Goal: Task Accomplishment & Management: Manage account settings

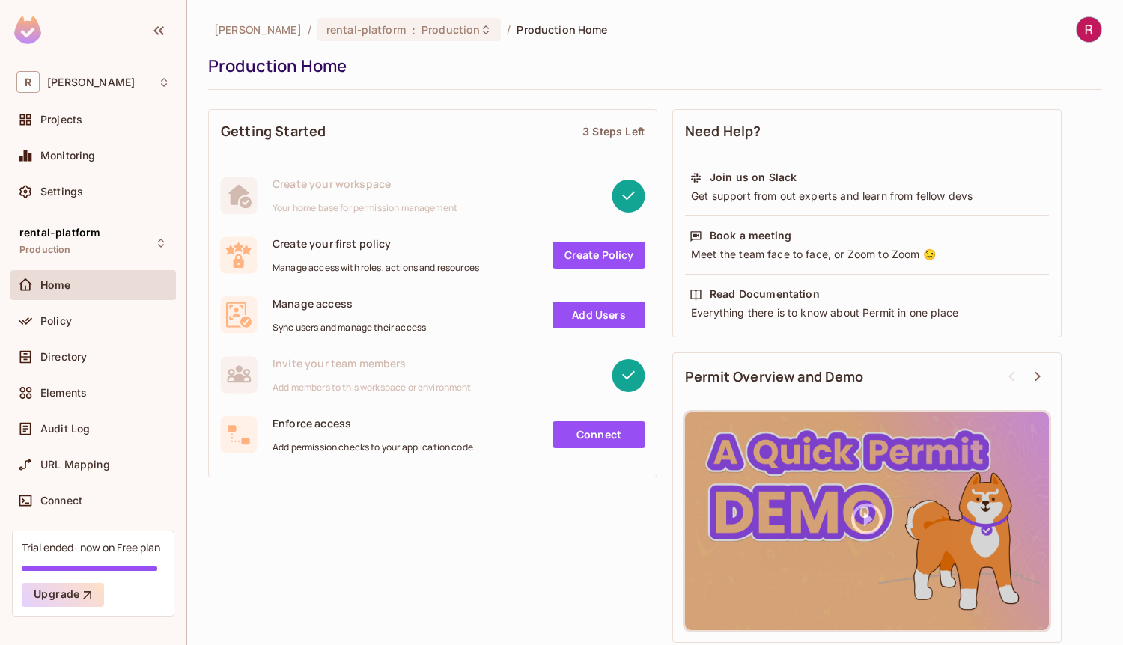
click at [511, 530] on div "Getting Started 3 Steps Left Create your workspace Your home base for permissio…" at bounding box center [655, 376] width 894 height 549
click at [100, 320] on div "Policy" at bounding box center [105, 321] width 130 height 12
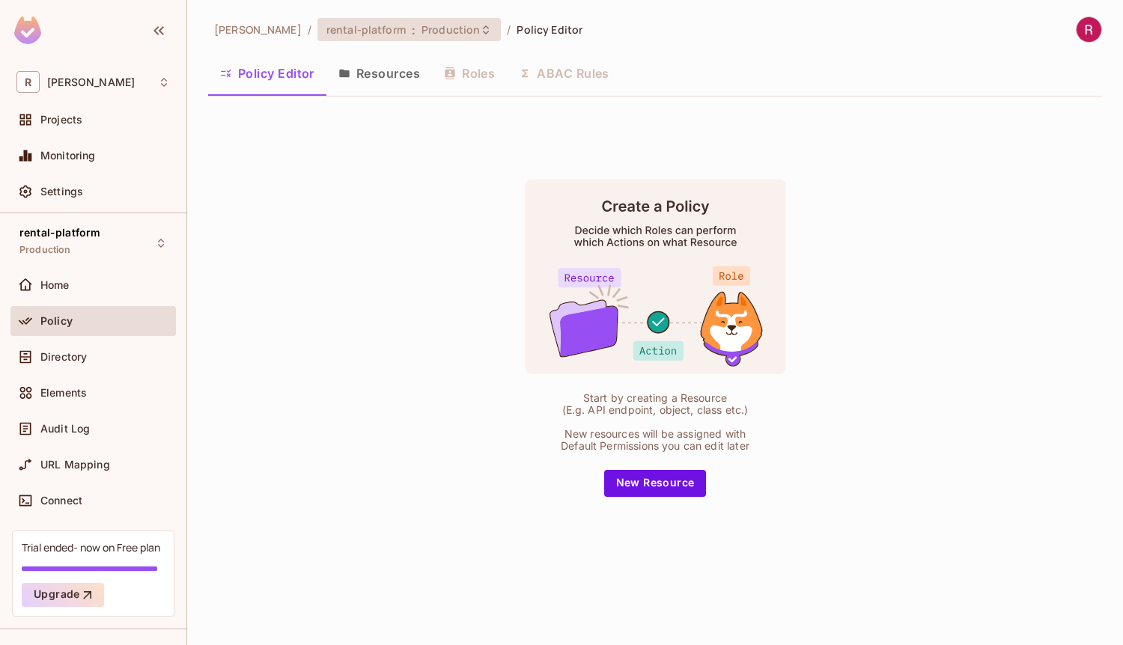
click at [423, 32] on span "Production" at bounding box center [450, 29] width 58 height 14
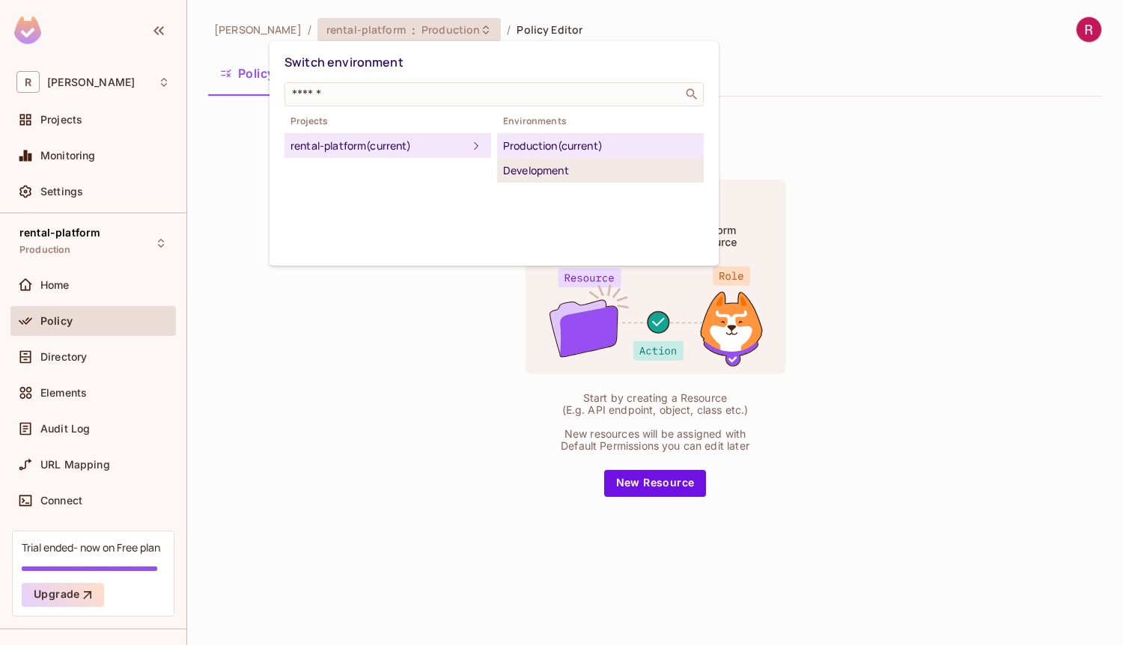
click at [591, 165] on div "Development" at bounding box center [600, 171] width 195 height 18
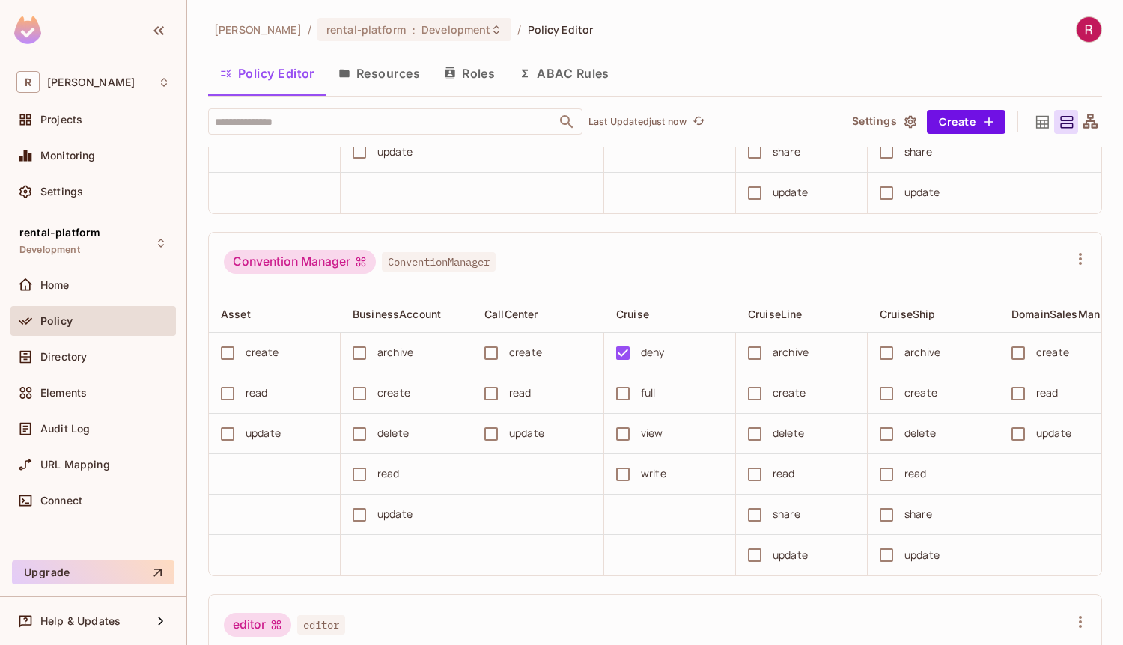
scroll to position [1184, 0]
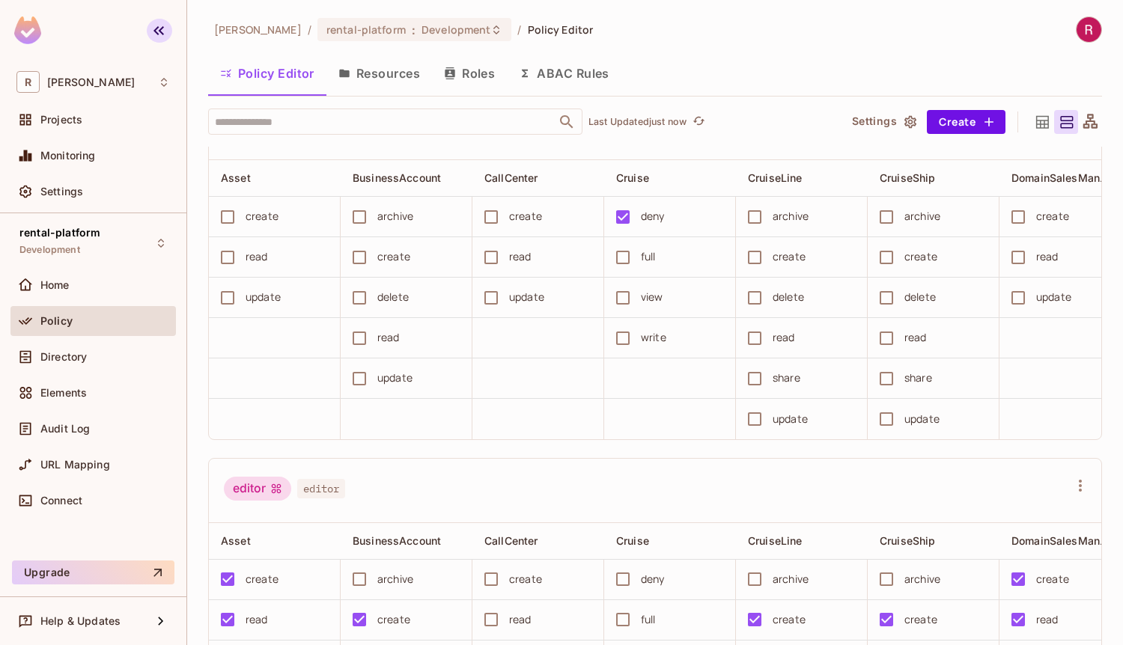
click at [160, 28] on icon "button" at bounding box center [158, 30] width 10 height 9
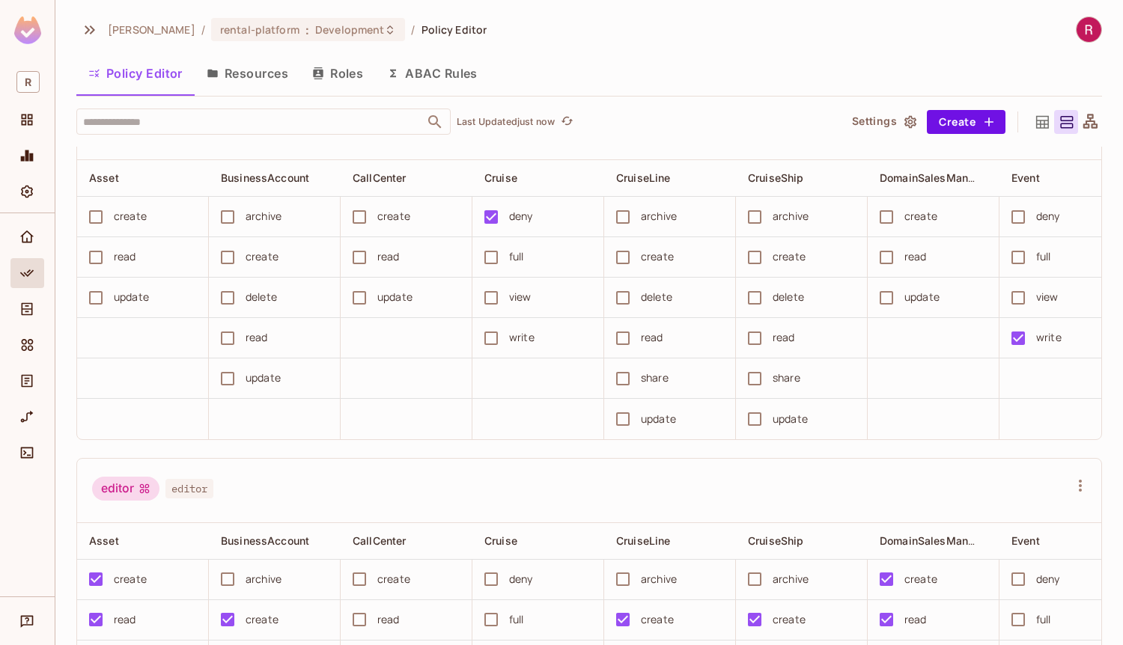
click at [335, 74] on button "Roles" at bounding box center [337, 73] width 75 height 37
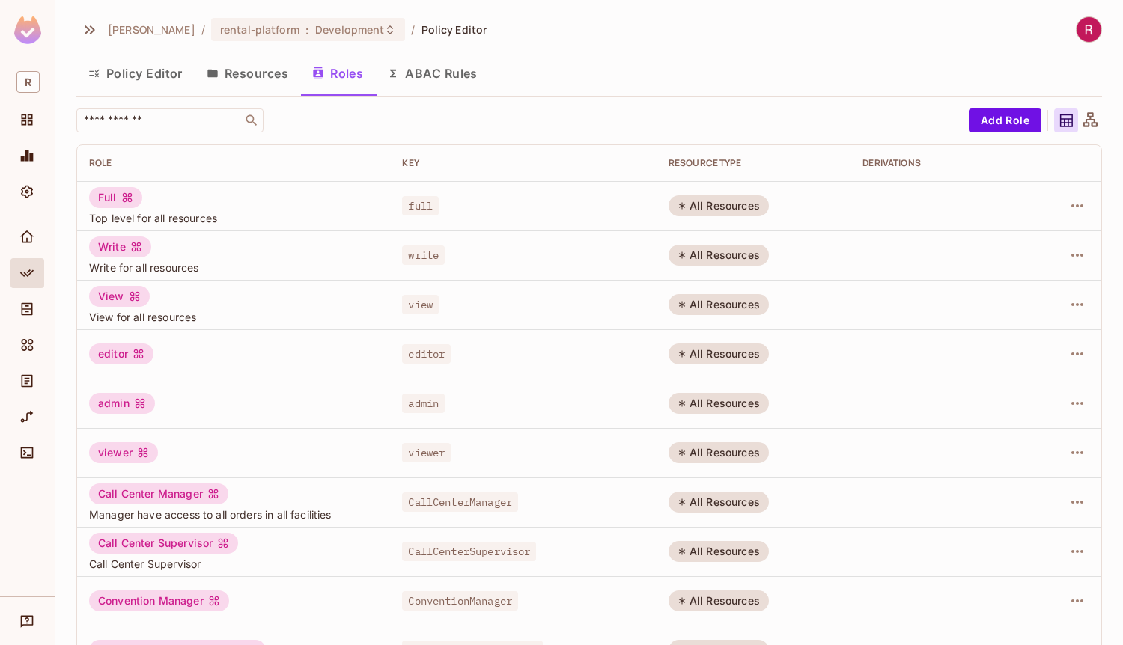
click at [679, 22] on div "roy-poc / rental-platform : Development / Policy Editor" at bounding box center [589, 29] width 1026 height 26
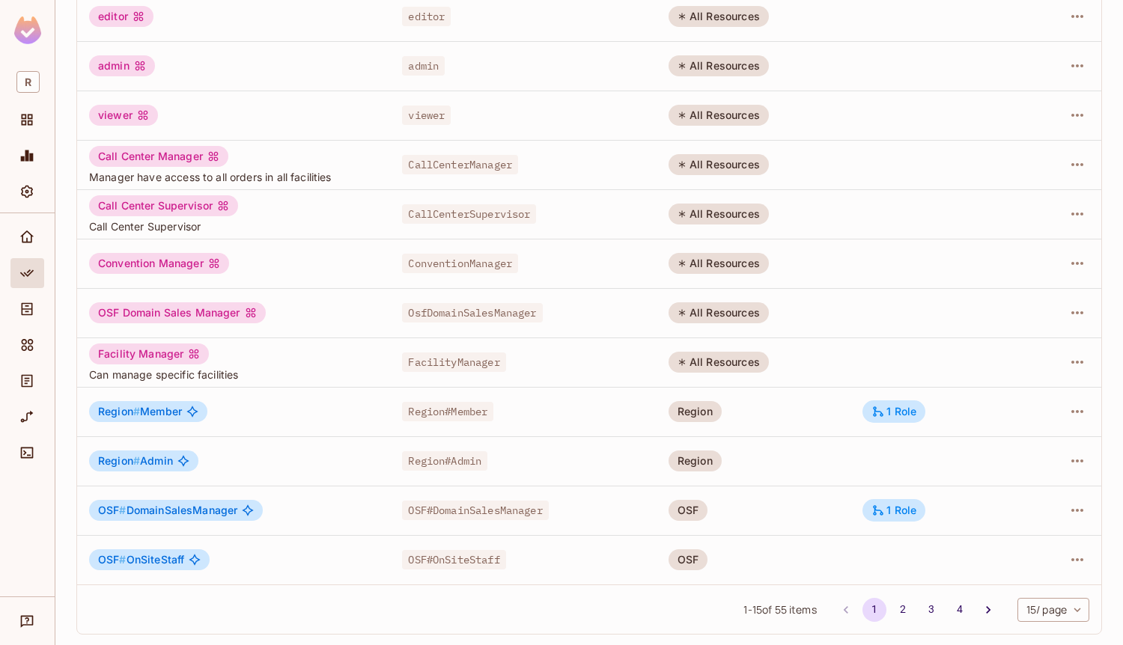
scroll to position [339, 0]
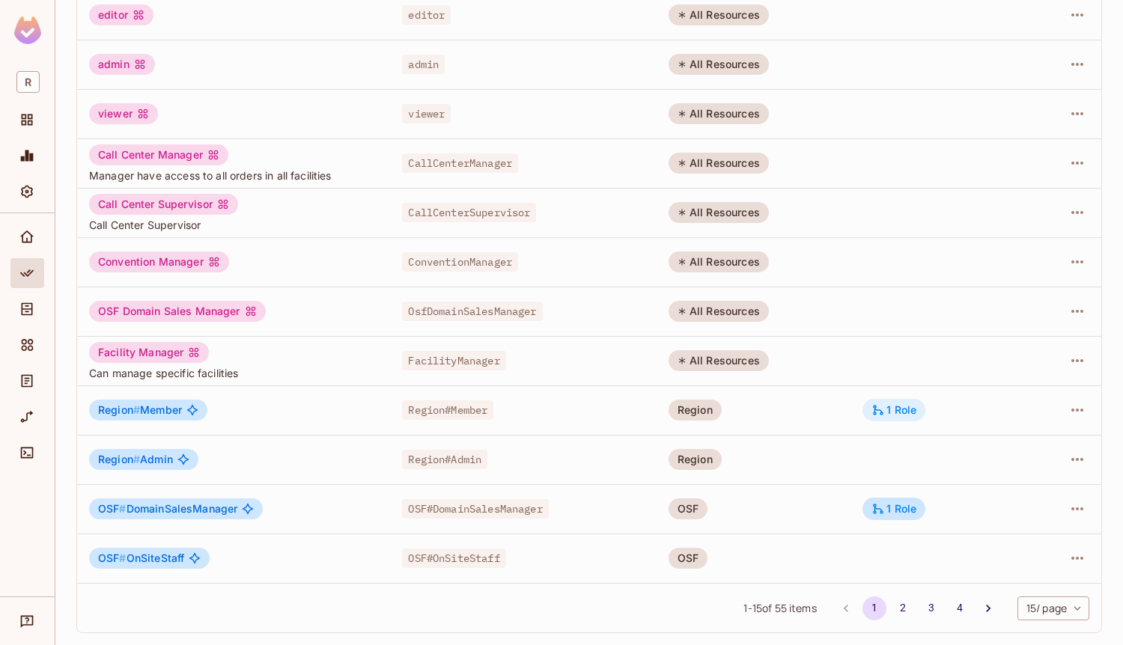
click at [893, 410] on div "1 Role" at bounding box center [893, 409] width 45 height 13
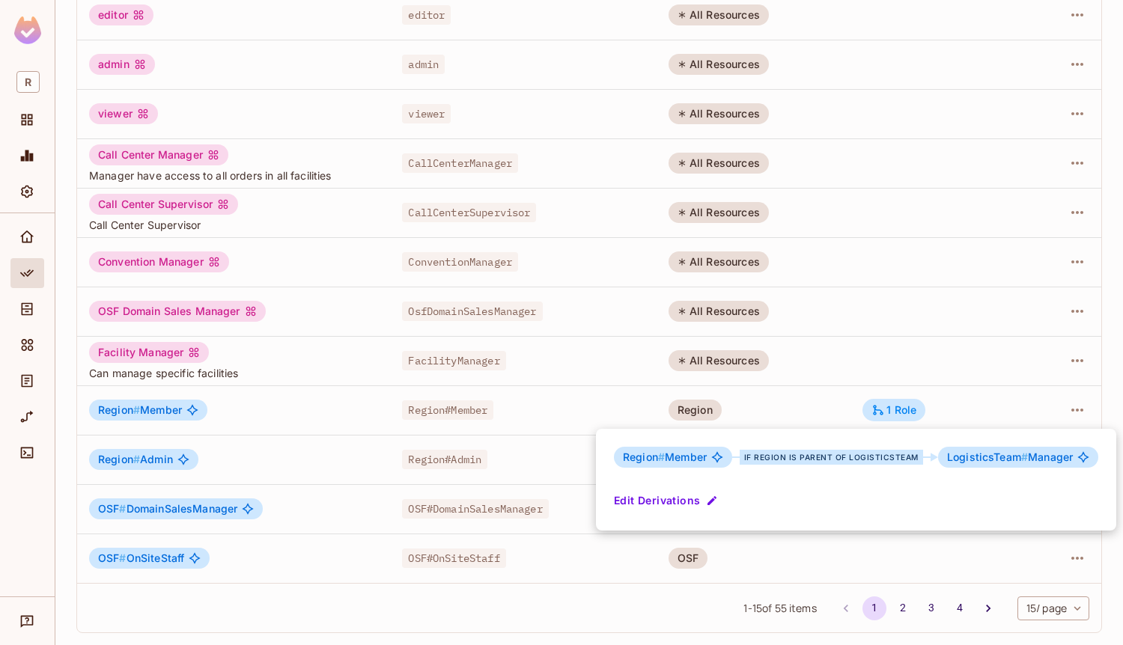
click at [1054, 461] on span "LogisticsTeam # Manager" at bounding box center [1010, 457] width 126 height 12
click at [636, 584] on div at bounding box center [561, 322] width 1123 height 645
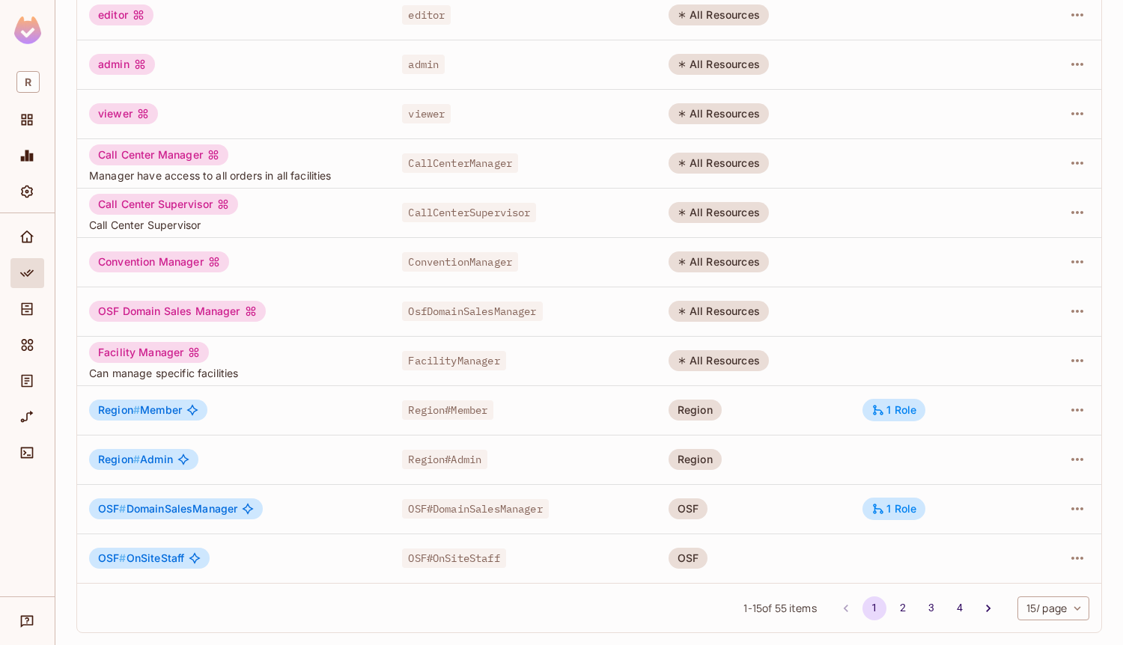
click at [1044, 603] on body "R roy-poc / rental-platform : Development / Policy Editor Policy Editor Resourc…" at bounding box center [561, 322] width 1123 height 645
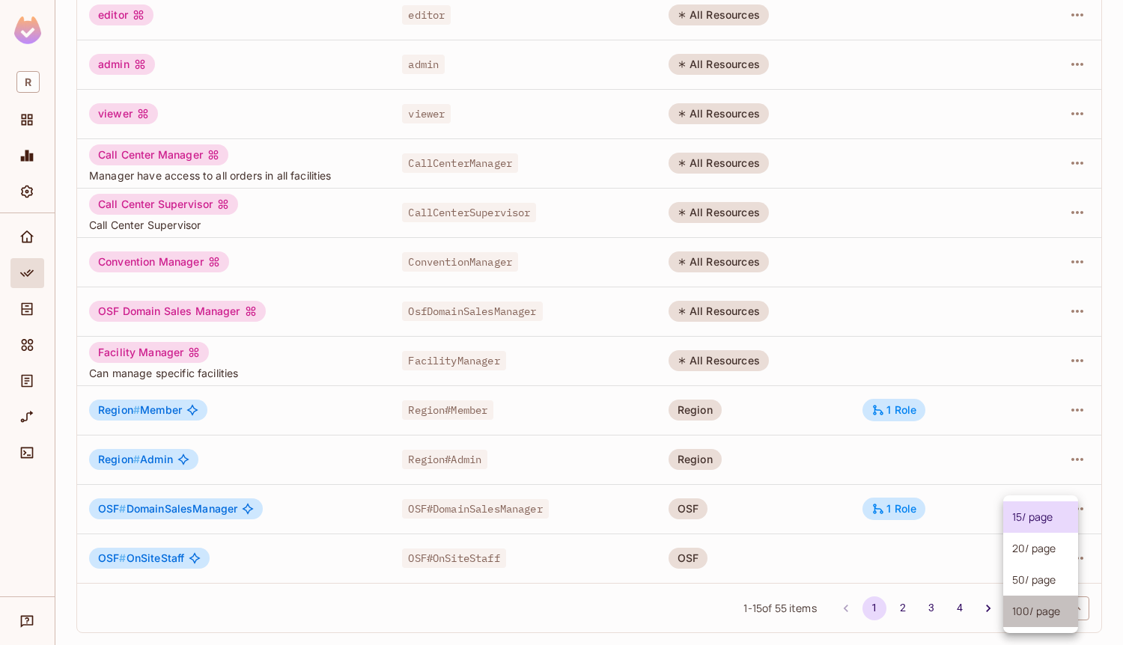
click at [1047, 618] on li "100 / page" at bounding box center [1040, 611] width 75 height 31
type input "***"
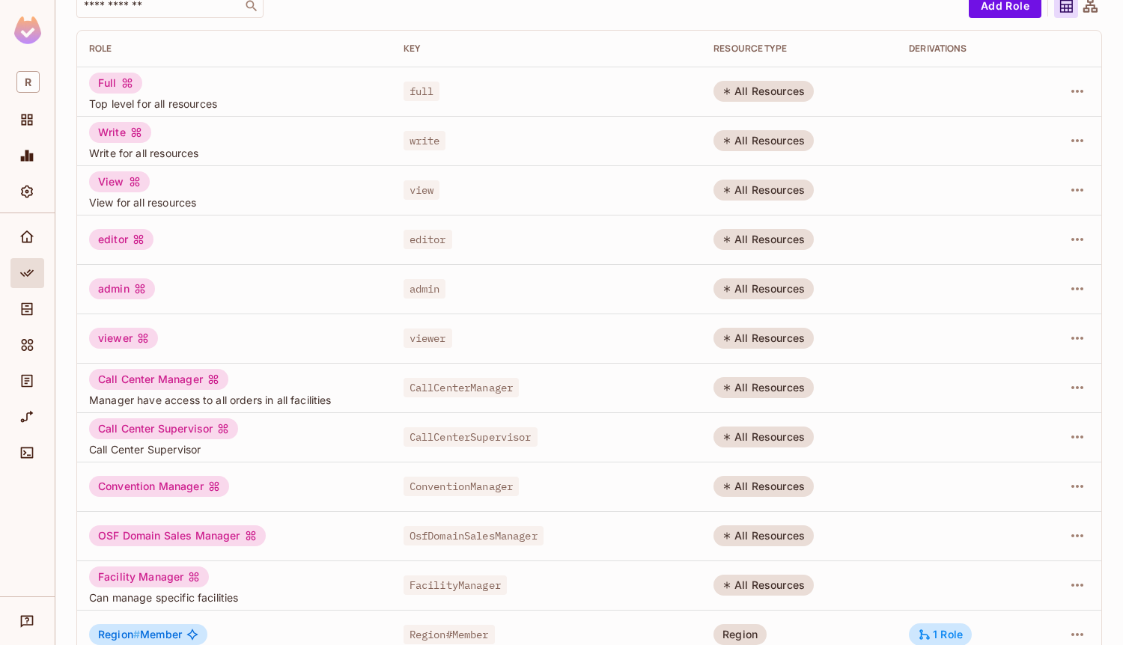
scroll to position [0, 0]
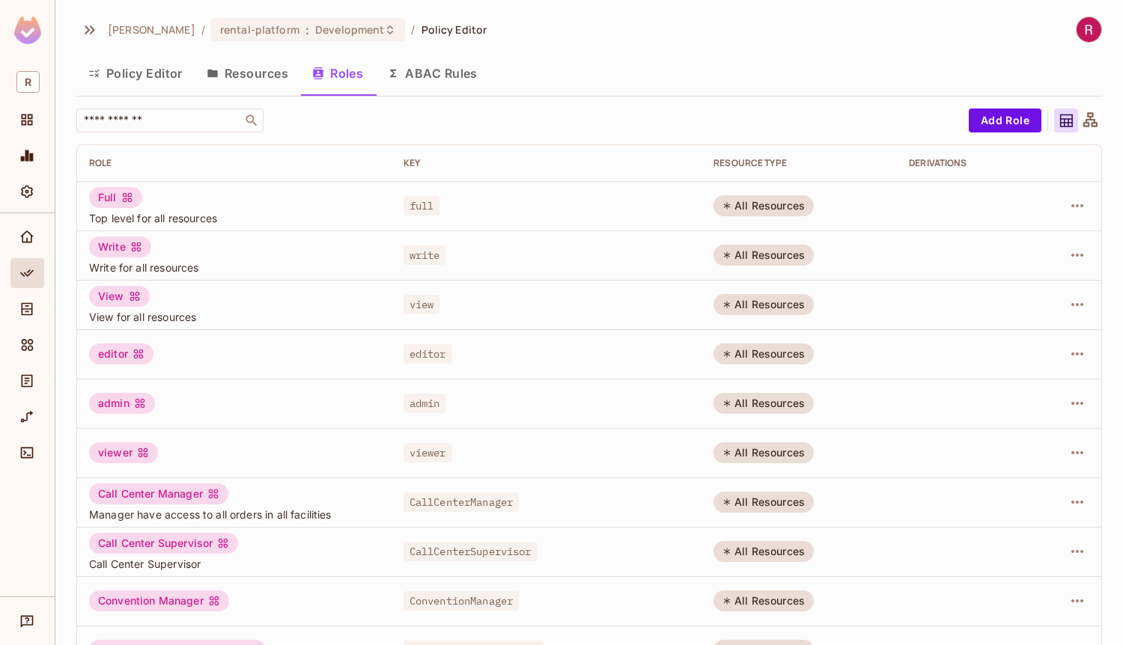
click at [823, 39] on div "roy-poc / rental-platform : Development / Policy Editor" at bounding box center [589, 29] width 1026 height 26
drag, startPoint x: 907, startPoint y: 161, endPoint x: 1018, endPoint y: 166, distance: 111.7
click at [1018, 166] on th "Derivations" at bounding box center [968, 163] width 143 height 36
click at [632, 109] on div "​" at bounding box center [518, 121] width 885 height 24
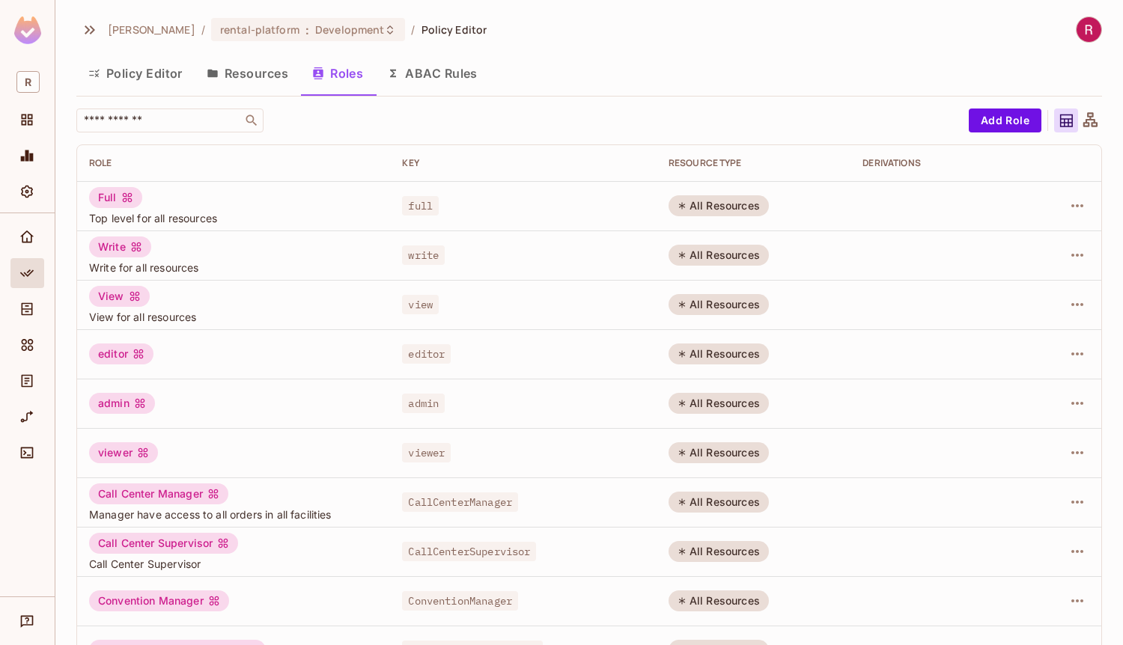
click at [598, 30] on div "roy-poc / rental-platform : Development / Policy Editor" at bounding box center [589, 29] width 1026 height 26
click at [541, 50] on div "roy-poc / rental-platform : Development / Policy Editor Policy Editor Resources…" at bounding box center [589, 500] width 1026 height 968
click at [30, 312] on icon "Directory" at bounding box center [26, 309] width 15 height 15
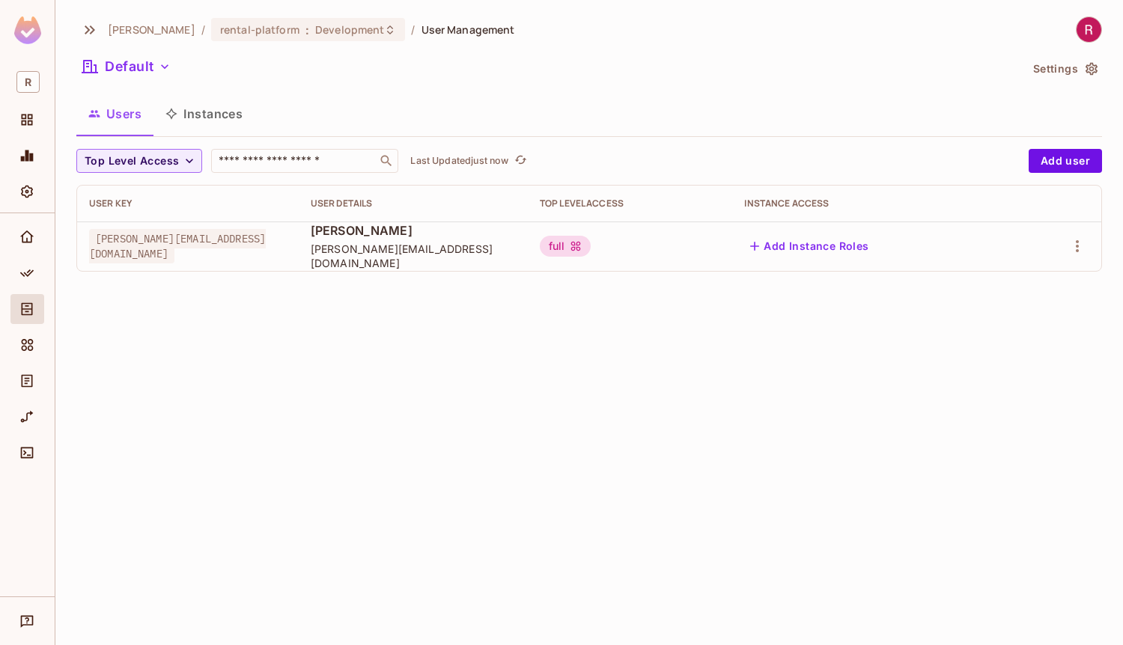
click at [746, 61] on div "Default" at bounding box center [547, 69] width 943 height 28
click at [152, 63] on button "Default" at bounding box center [126, 67] width 100 height 24
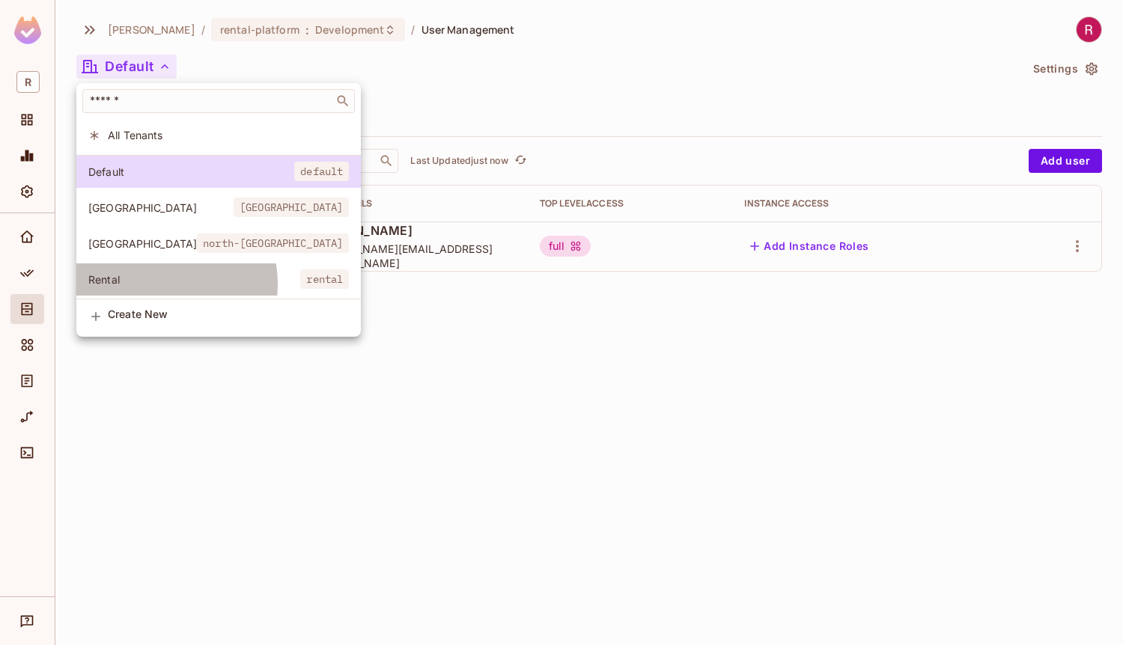
click at [155, 284] on span "Rental" at bounding box center [194, 279] width 212 height 14
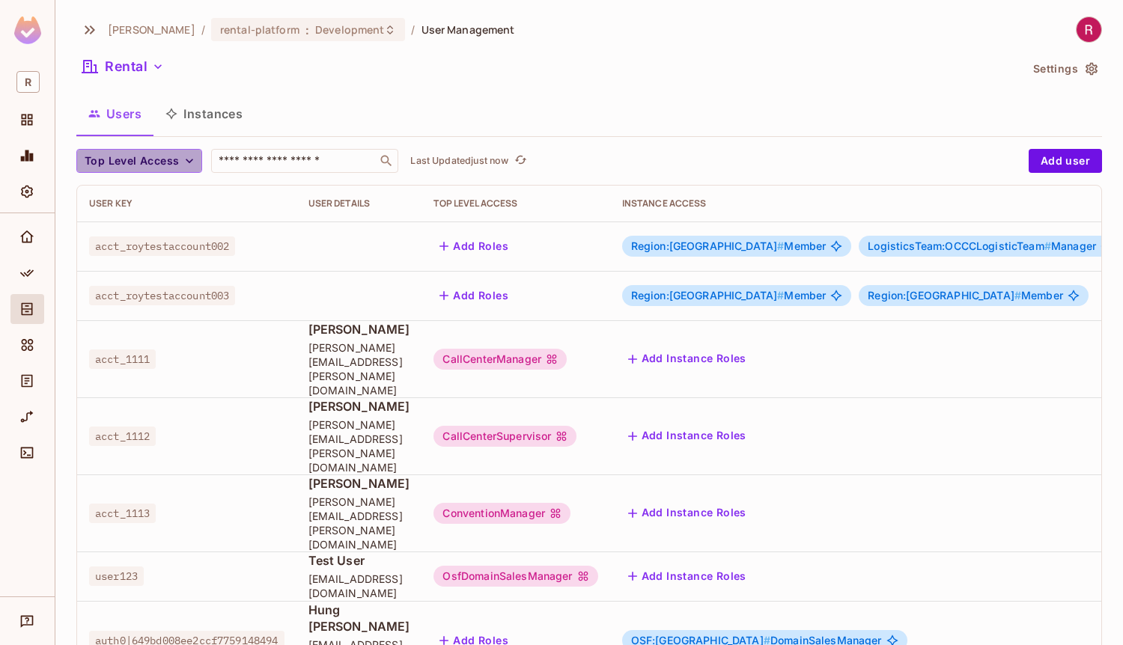
click at [184, 160] on icon "button" at bounding box center [189, 160] width 15 height 15
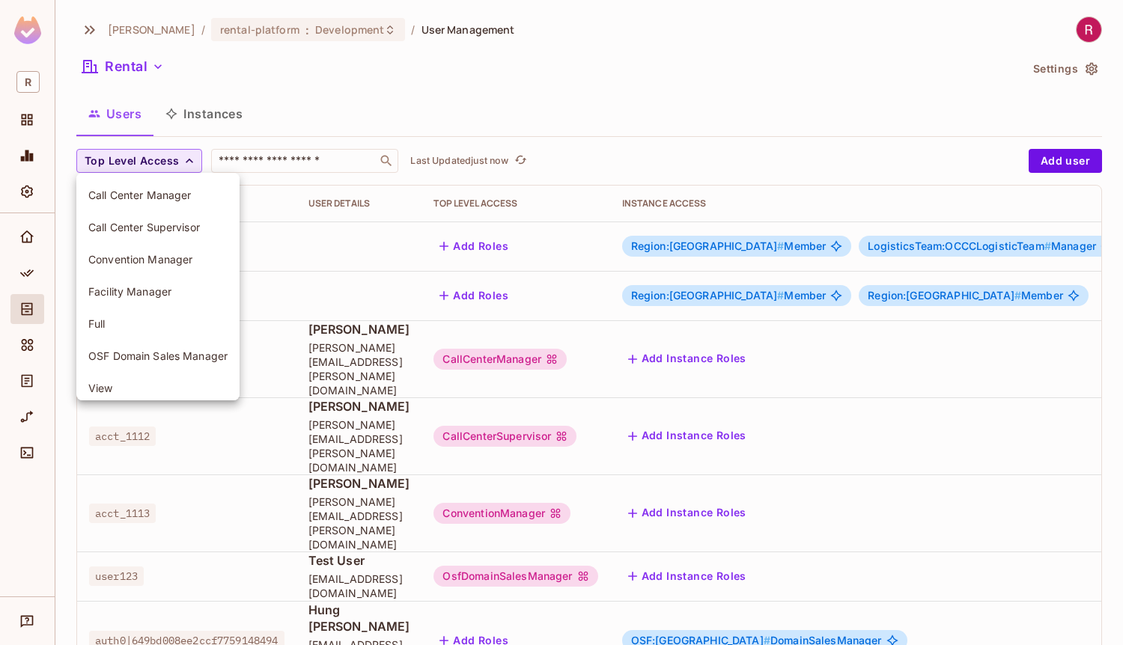
click at [549, 58] on div at bounding box center [561, 322] width 1123 height 645
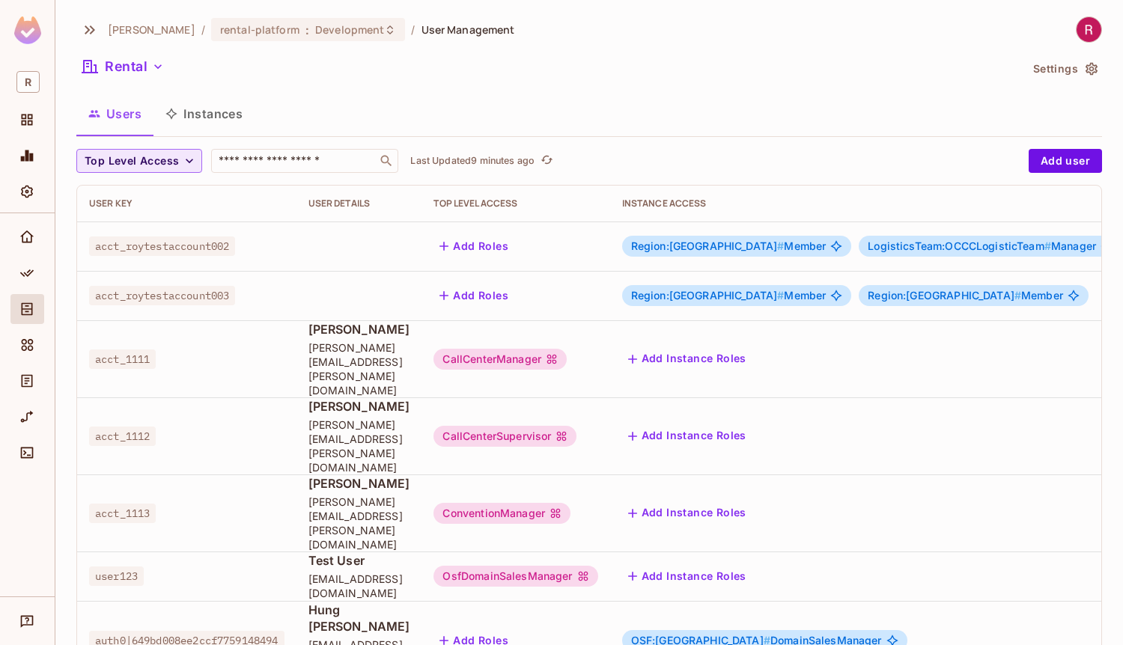
click at [201, 126] on button "Instances" at bounding box center [203, 113] width 101 height 37
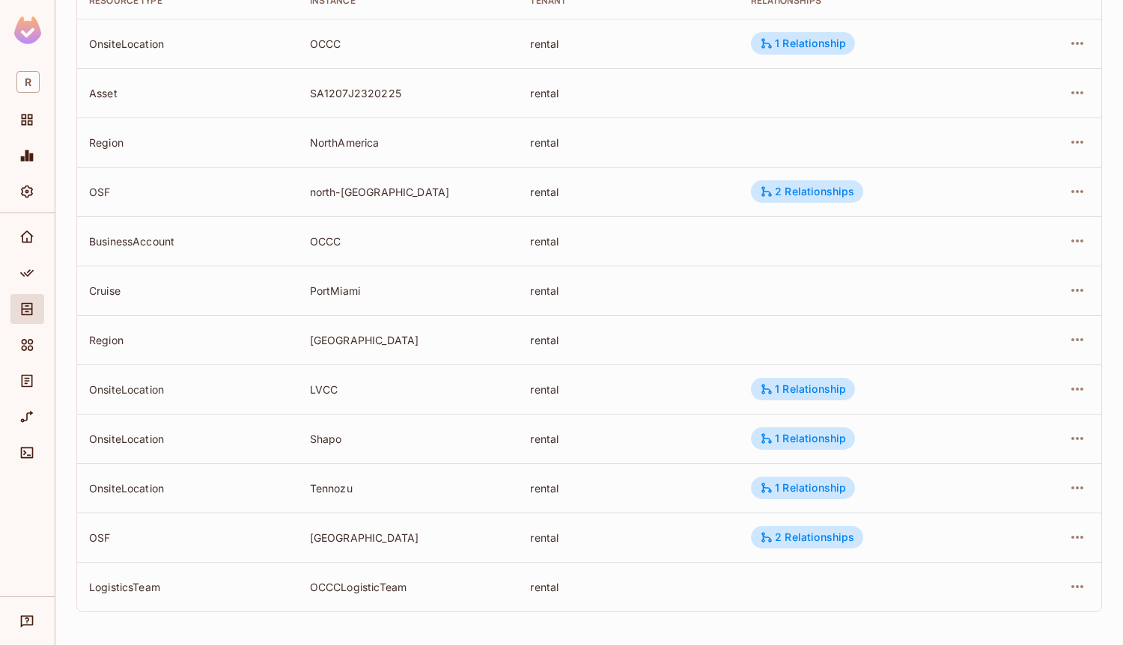
scroll to position [68, 0]
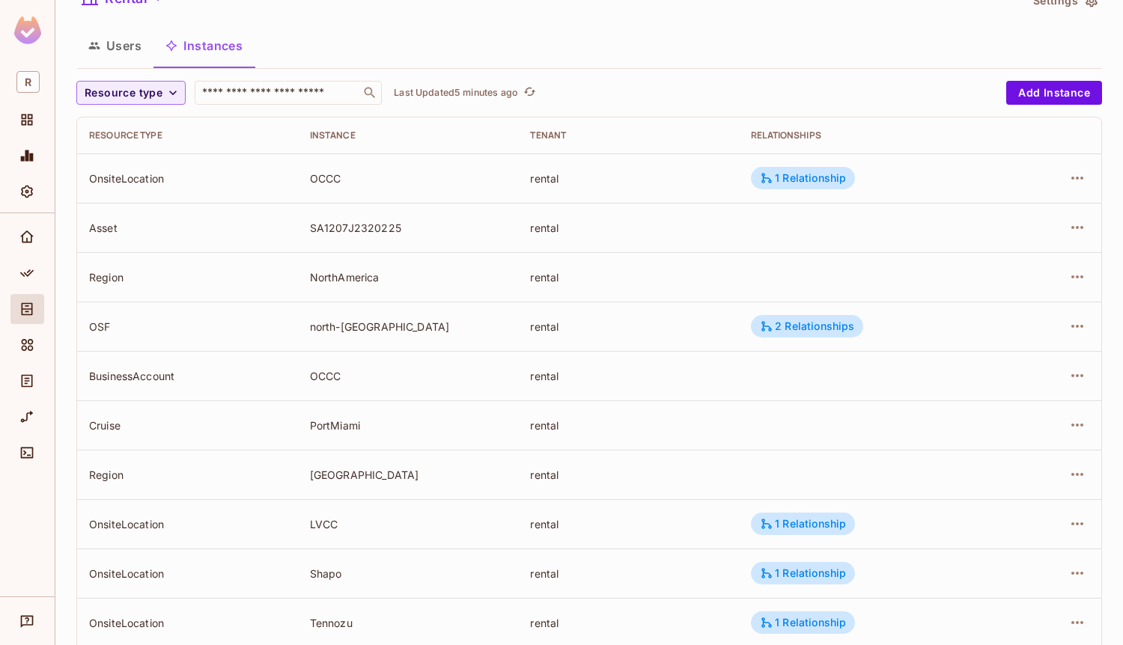
click at [115, 43] on button "Users" at bounding box center [114, 45] width 77 height 37
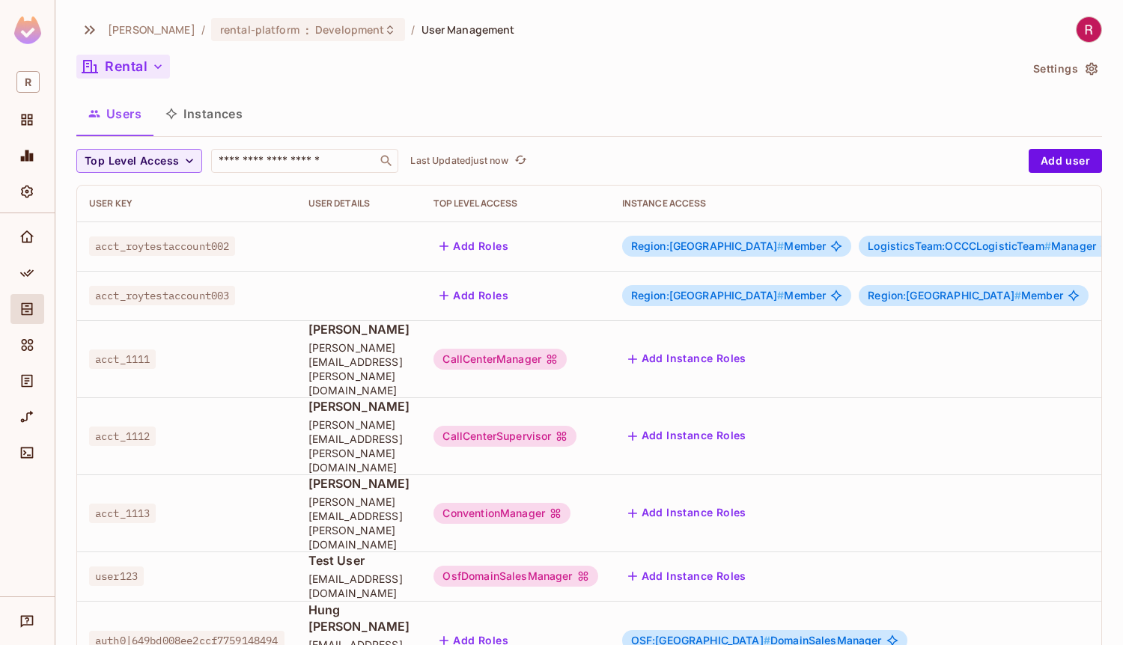
click at [147, 65] on button "Rental" at bounding box center [123, 67] width 94 height 24
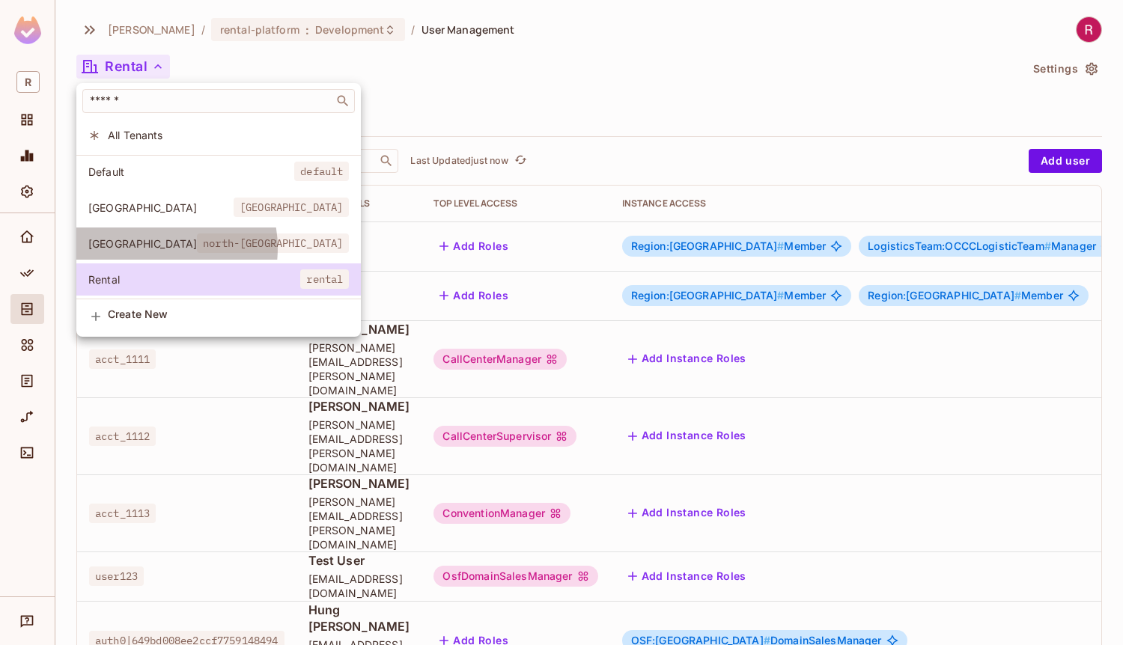
click at [151, 249] on span "North America" at bounding box center [142, 244] width 109 height 14
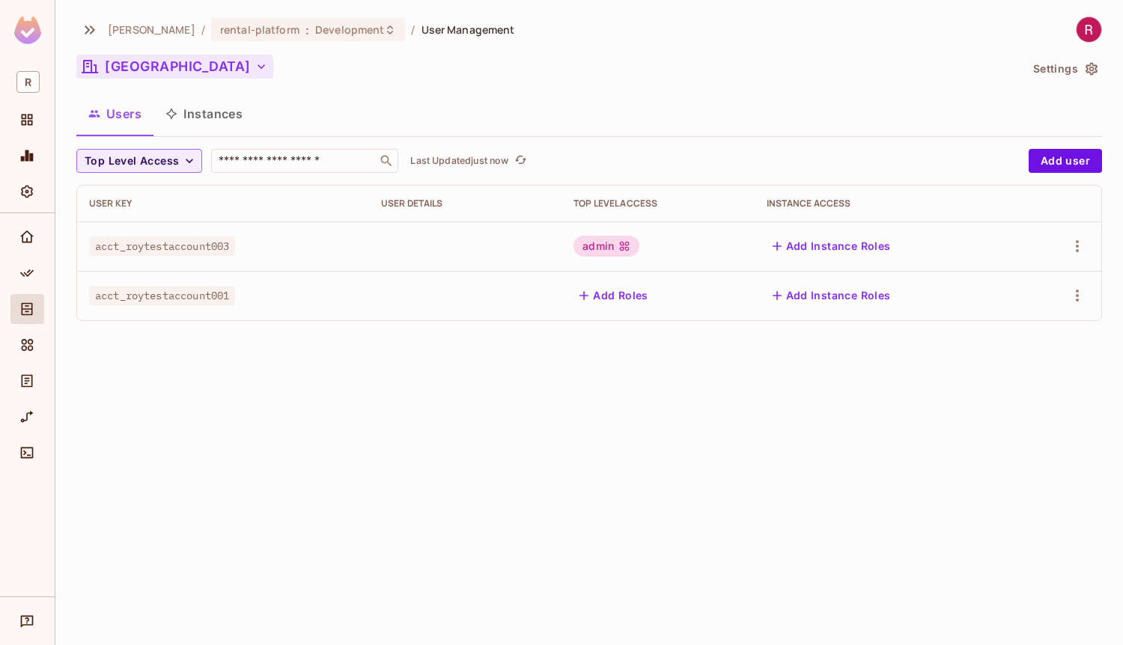
click at [152, 76] on button "North America" at bounding box center [174, 67] width 197 height 24
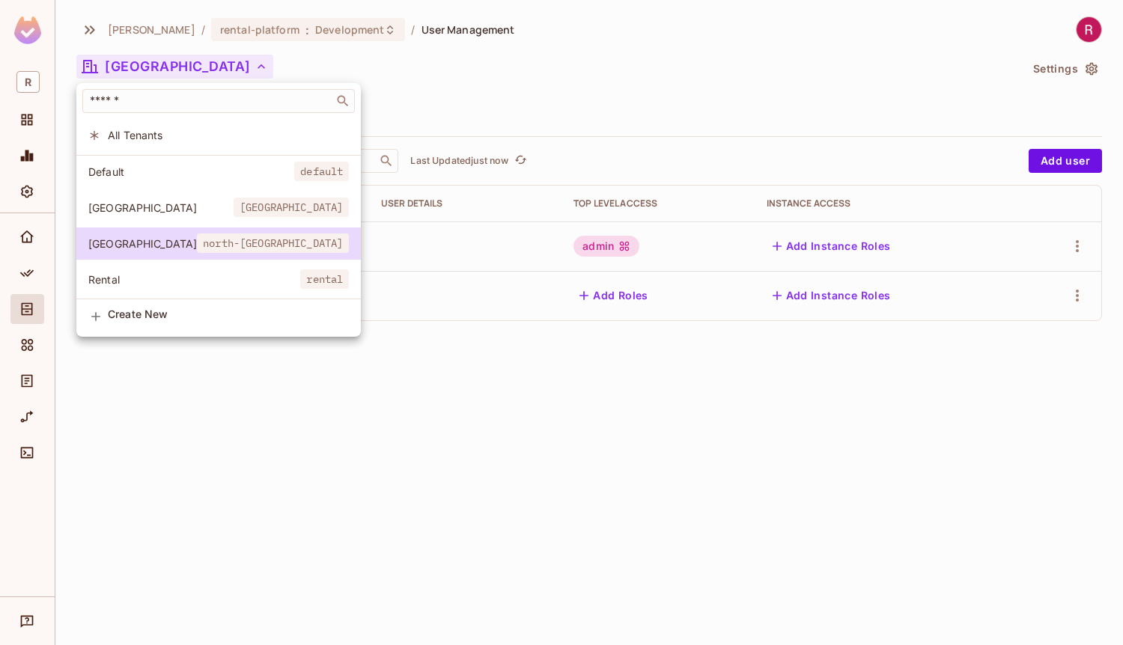
click at [153, 207] on span "Japan" at bounding box center [160, 208] width 145 height 14
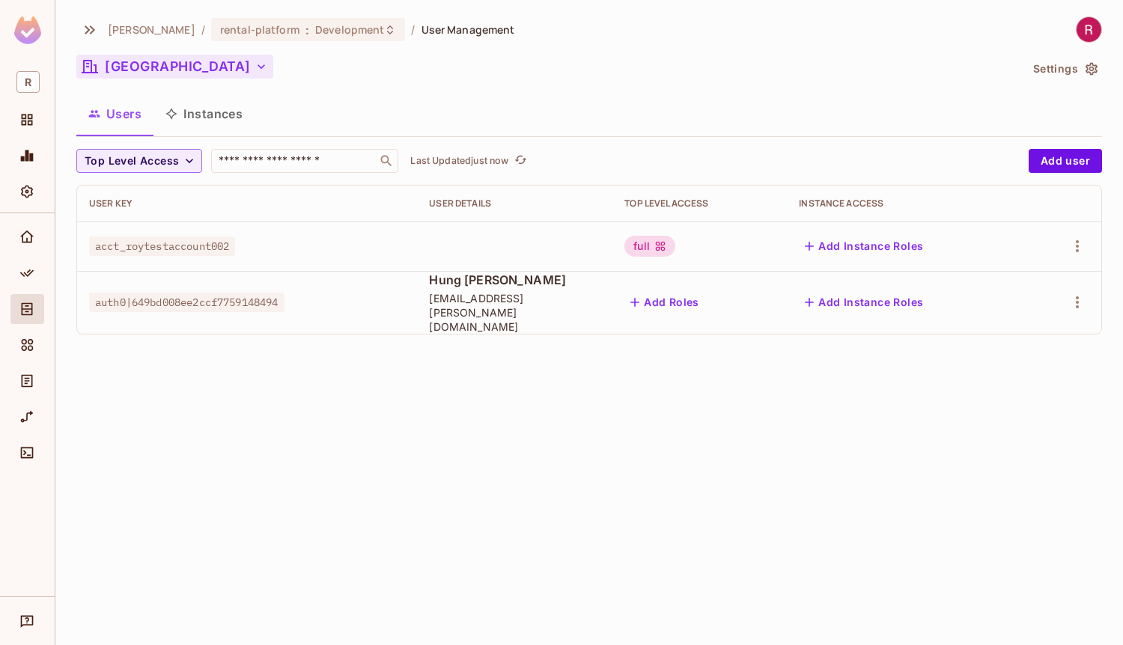
click at [142, 70] on button "Japan" at bounding box center [174, 67] width 197 height 24
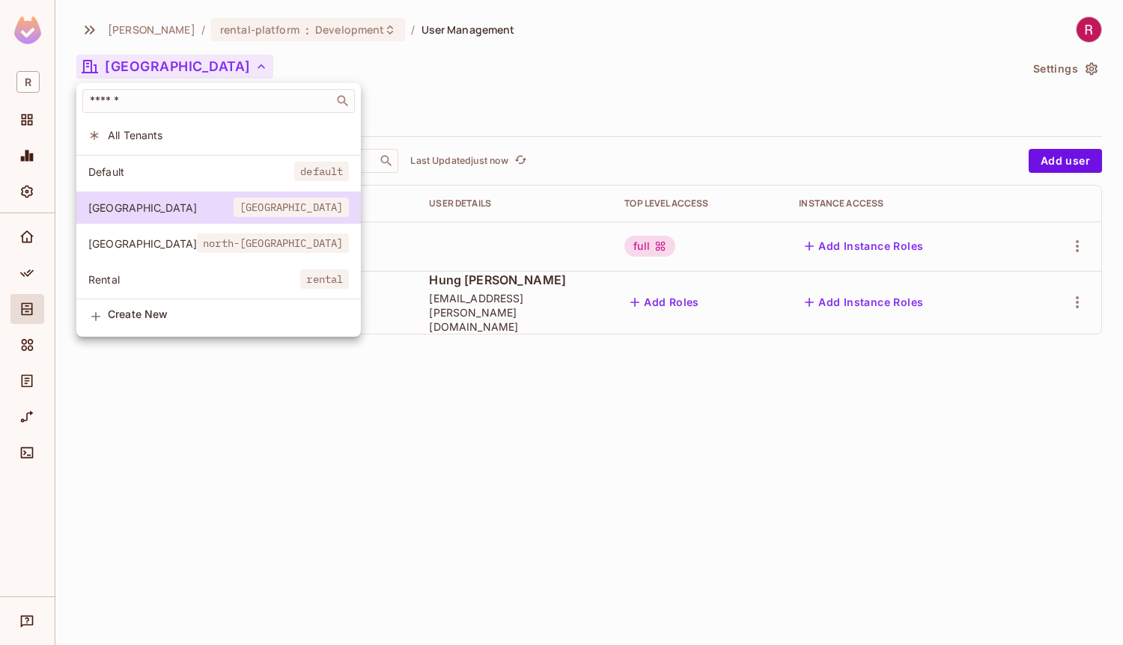
click at [147, 282] on span "Rental" at bounding box center [194, 279] width 212 height 14
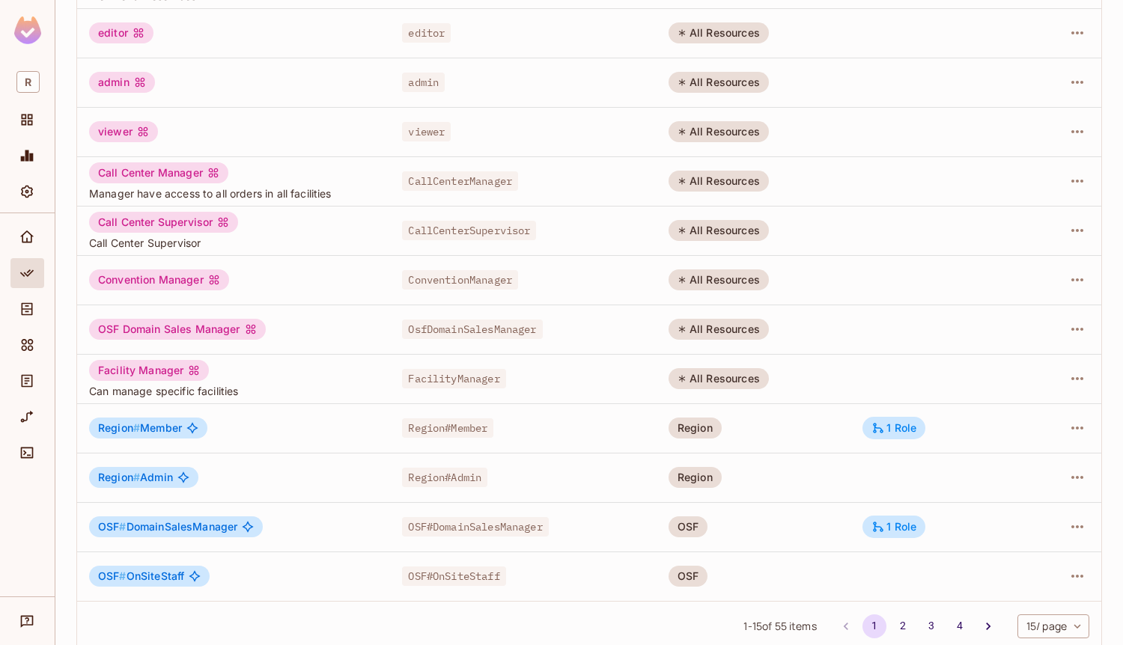
scroll to position [339, 0]
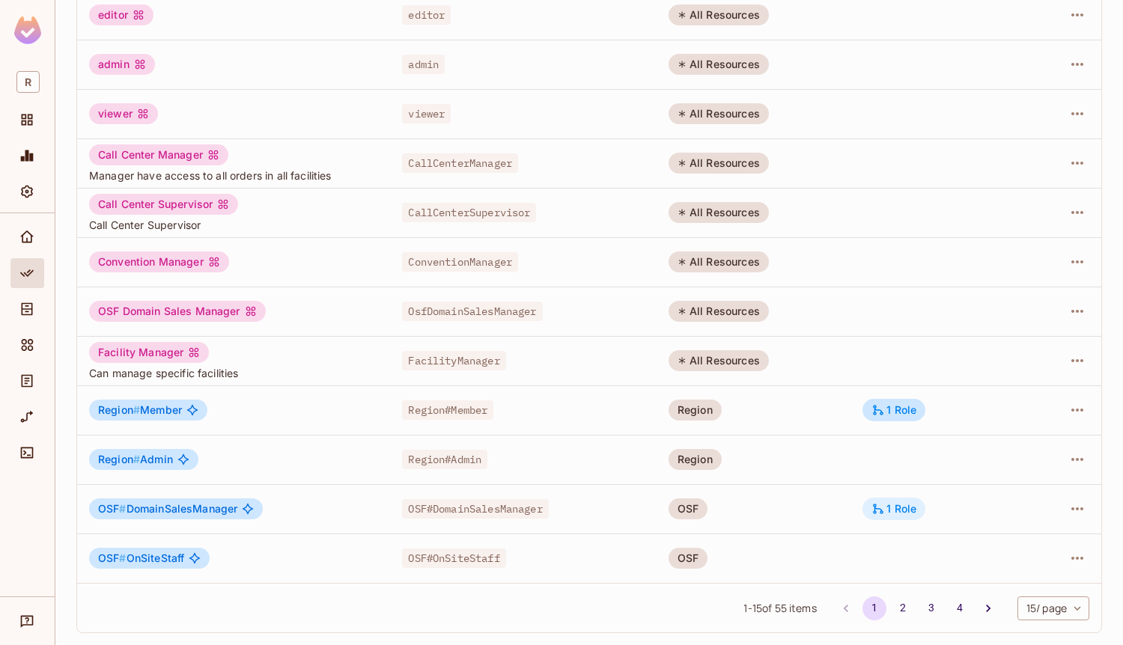
click at [874, 515] on icon at bounding box center [877, 508] width 13 height 13
